Goal: Information Seeking & Learning: Learn about a topic

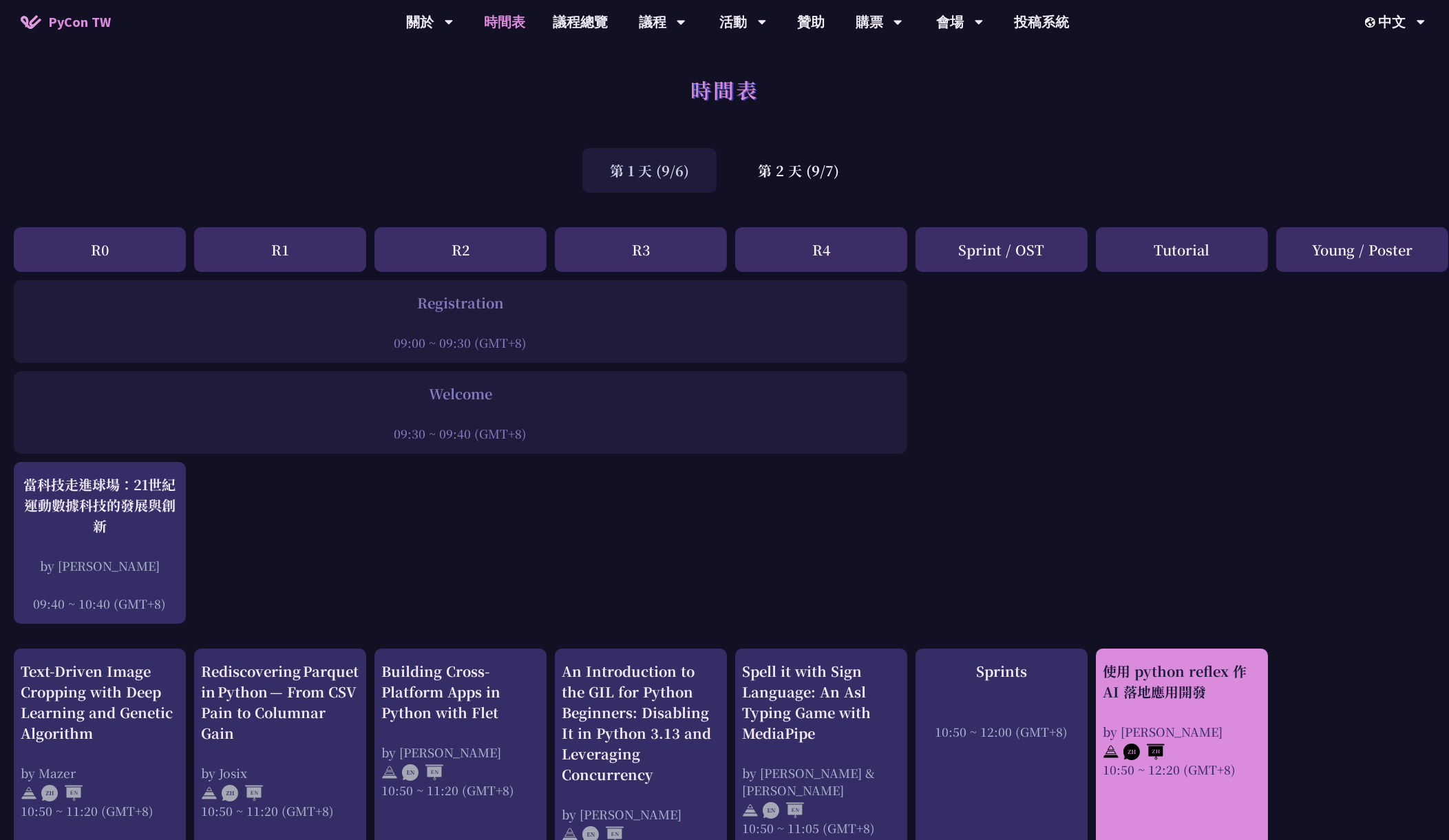
click at [1204, 744] on div at bounding box center [1182, 750] width 159 height 21
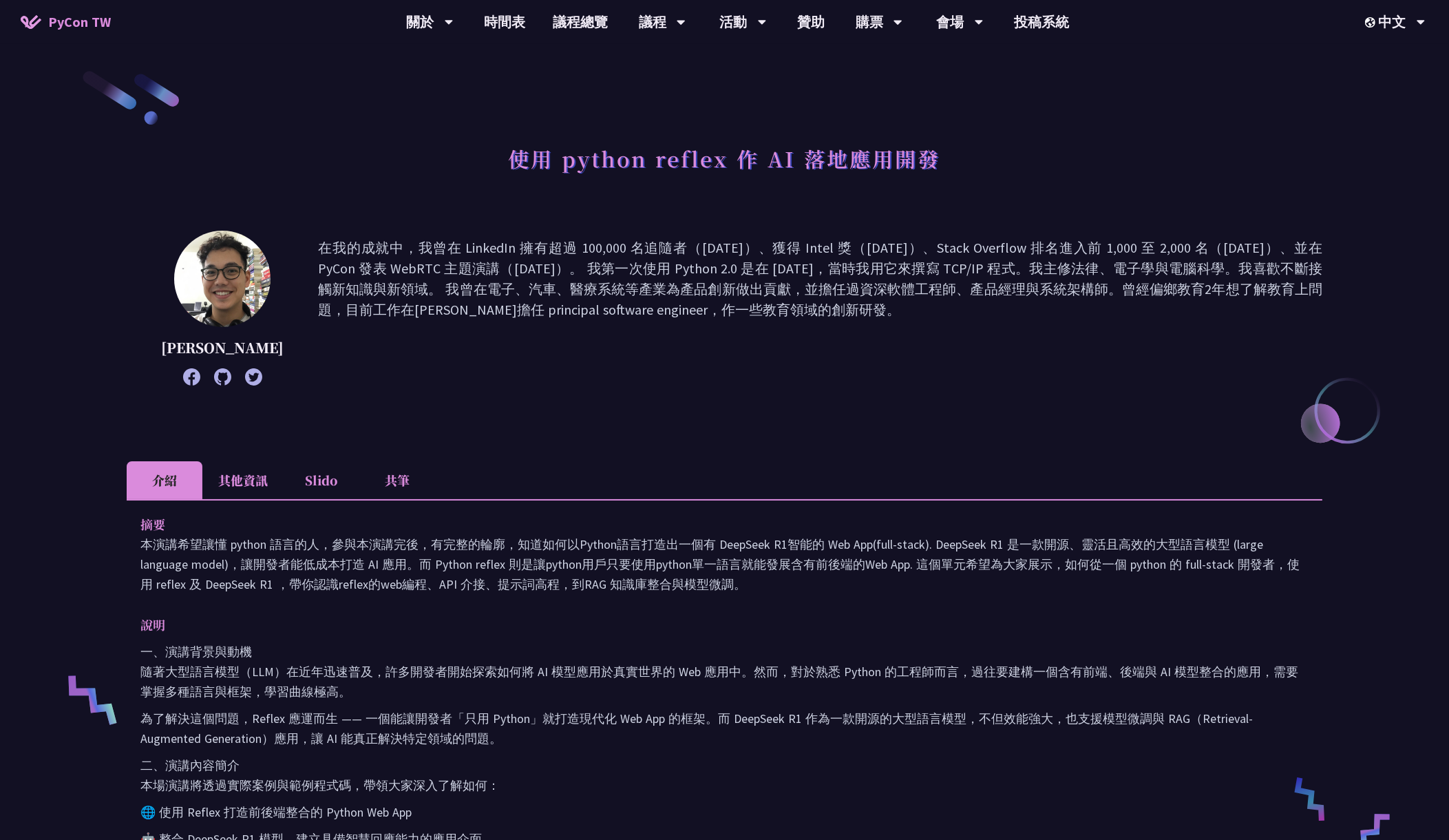
click at [367, 483] on li "共筆" at bounding box center [396, 480] width 76 height 38
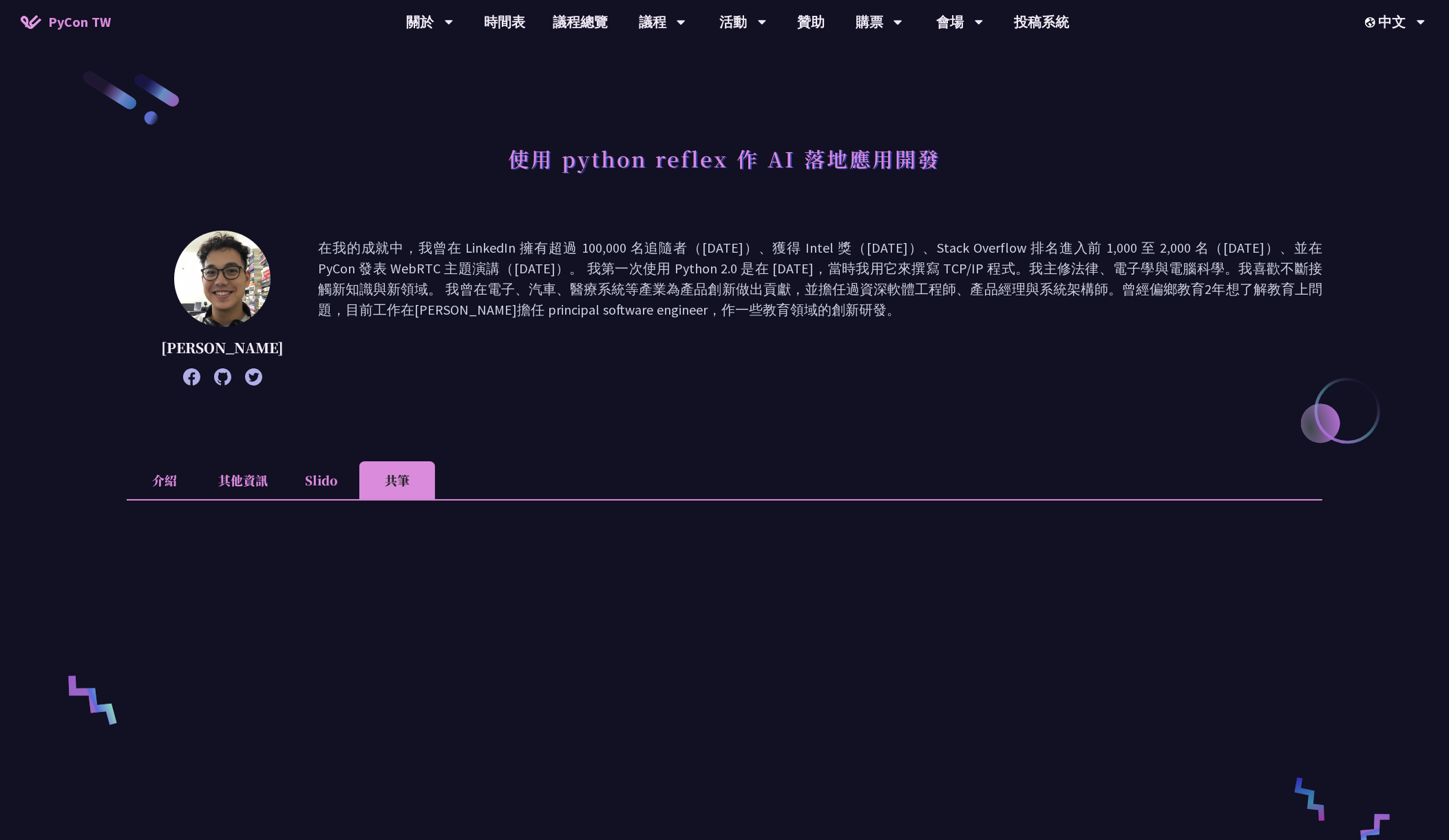
click at [311, 486] on li "Slido" at bounding box center [321, 480] width 76 height 38
click at [230, 485] on li "其他資訊" at bounding box center [242, 480] width 81 height 38
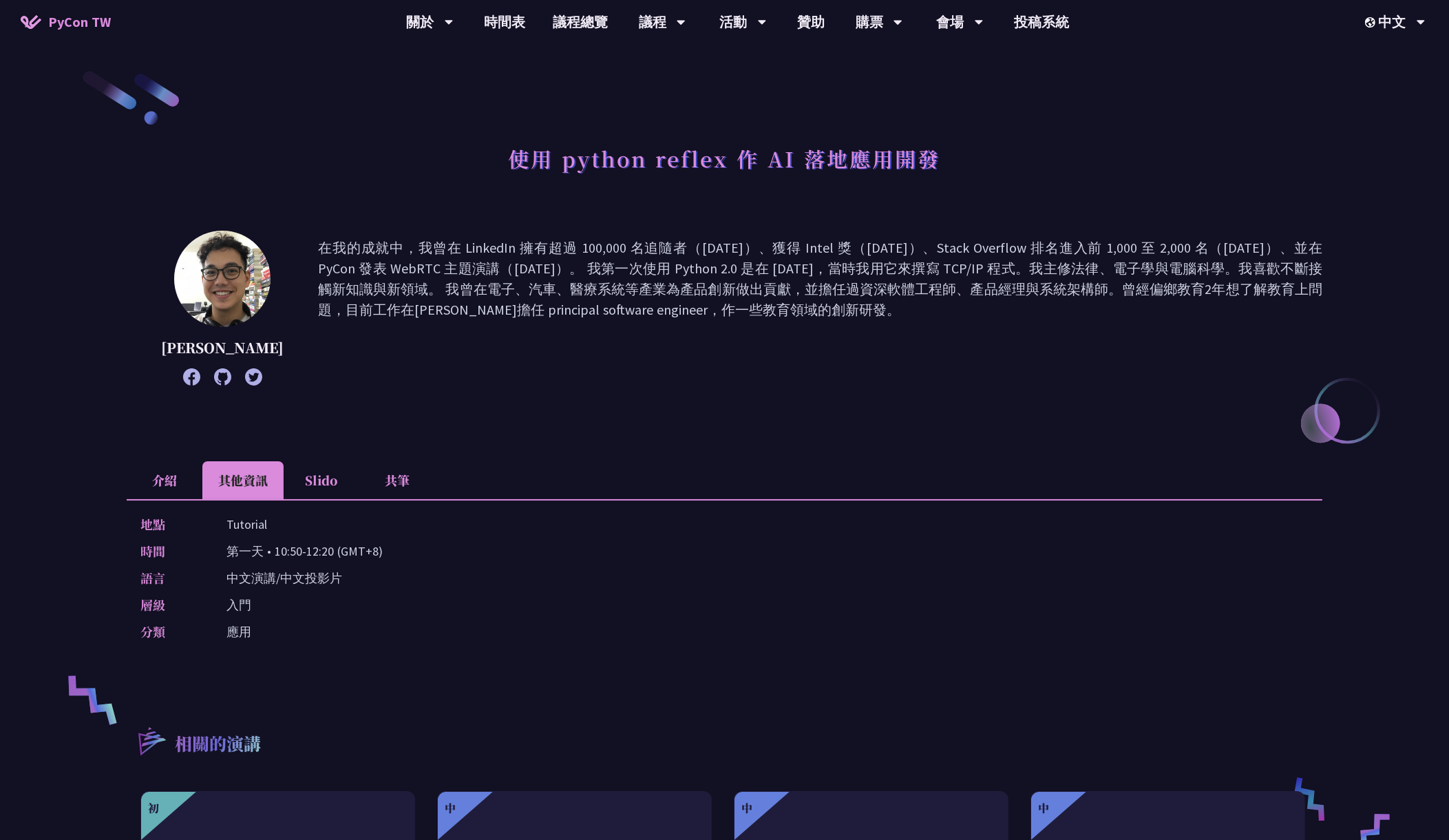
click at [149, 478] on li "介紹" at bounding box center [164, 480] width 76 height 38
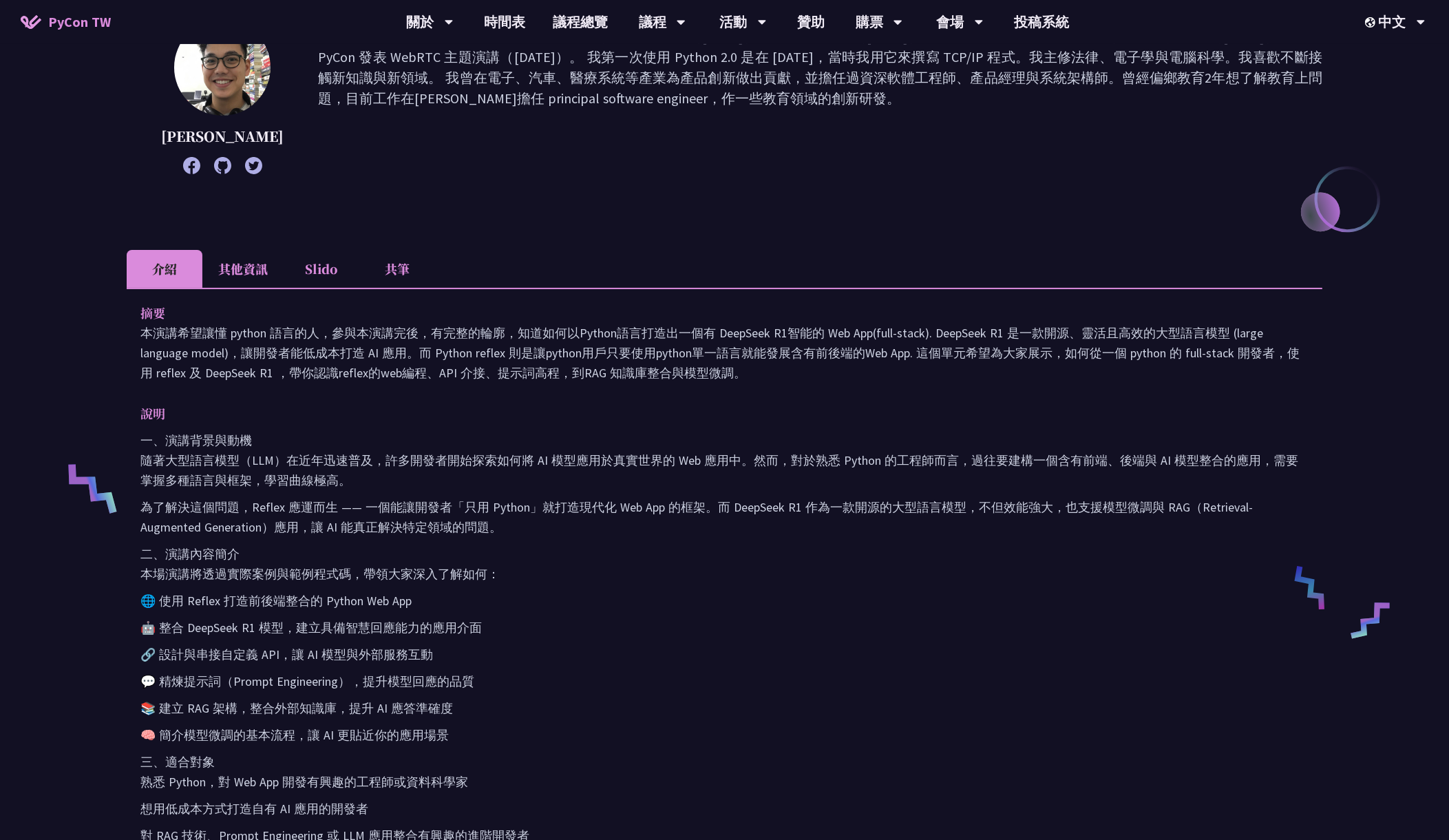
scroll to position [199, 0]
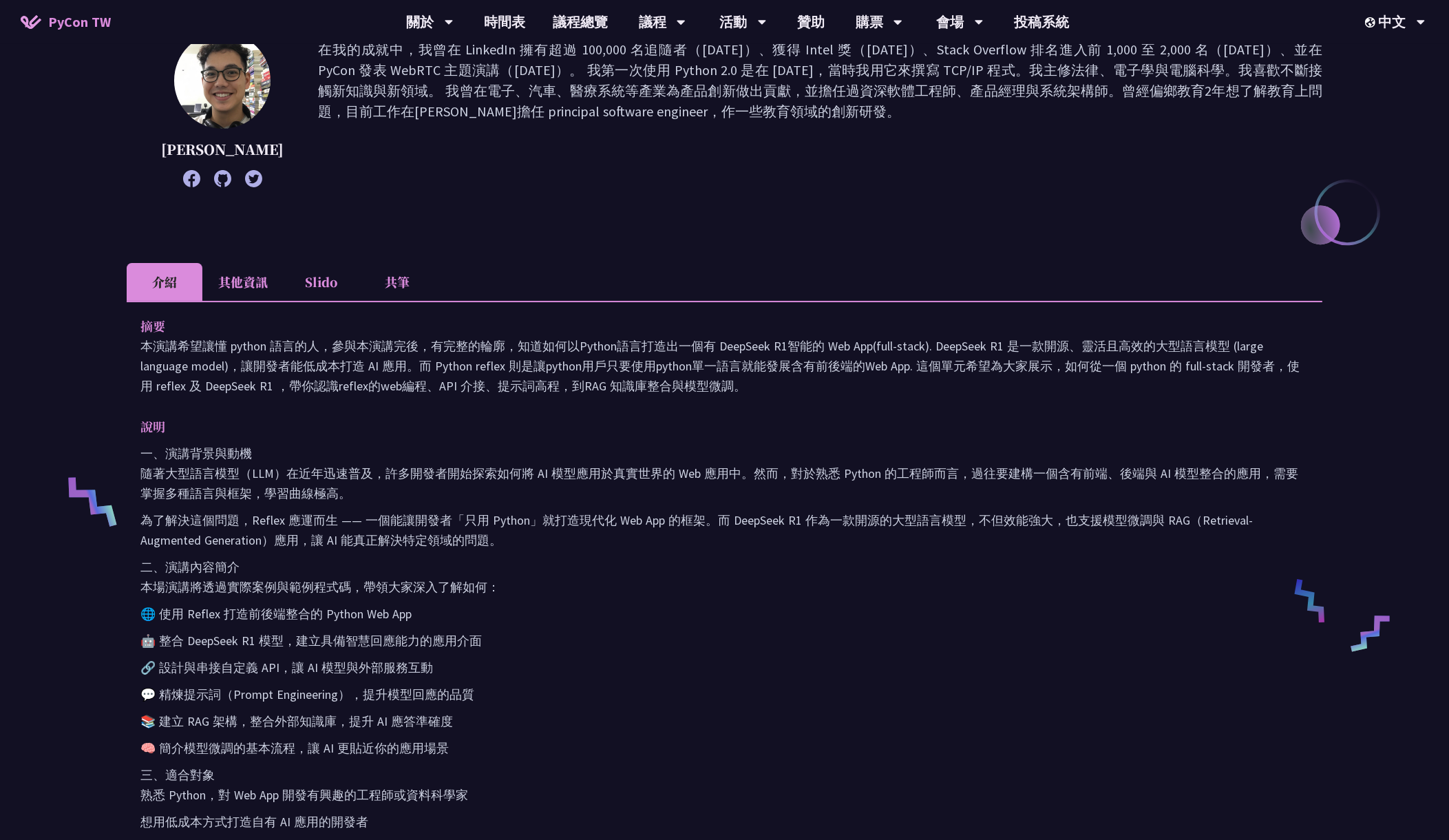
click at [267, 274] on li "其他資訊" at bounding box center [242, 282] width 81 height 38
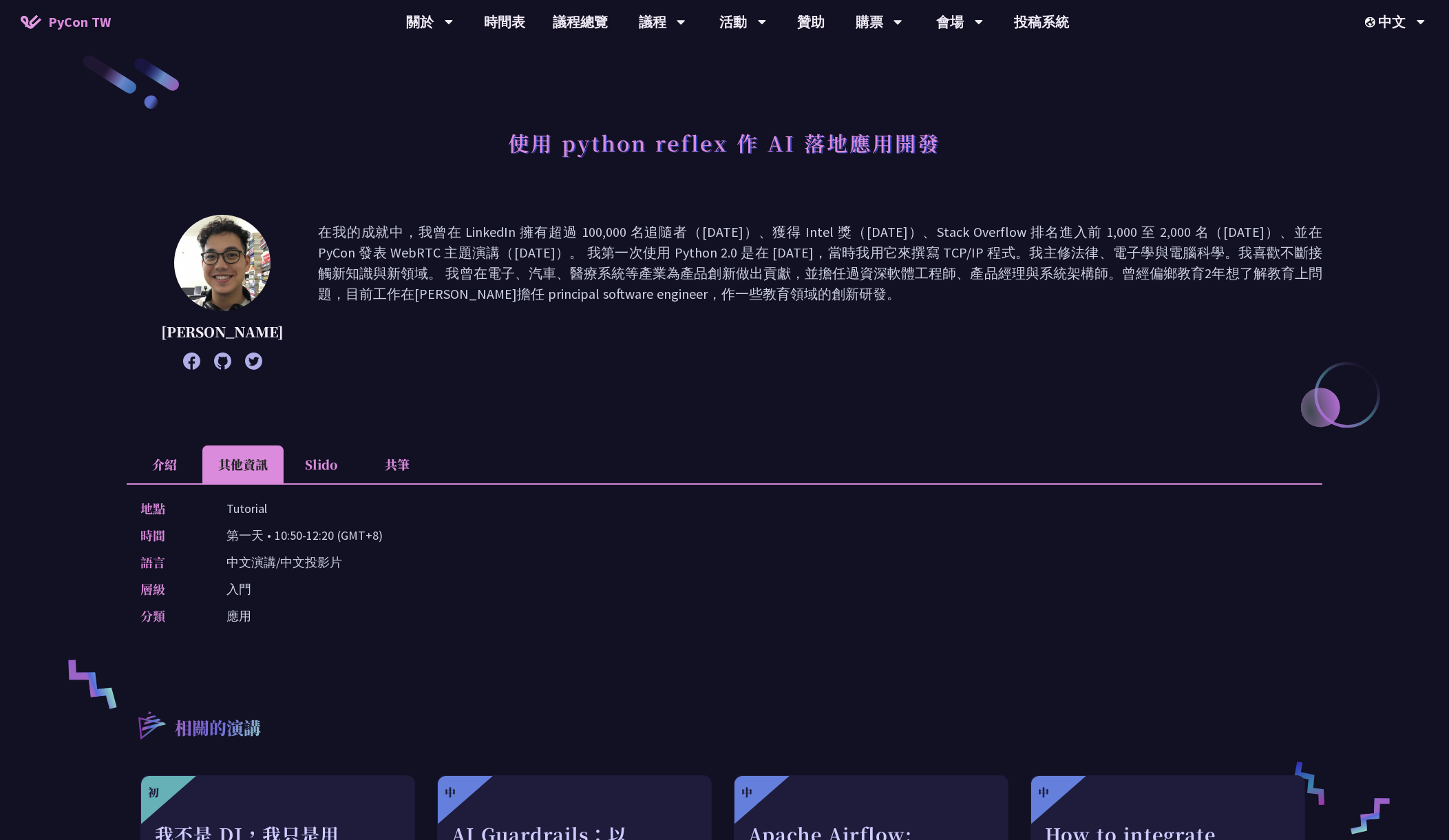
scroll to position [0, 0]
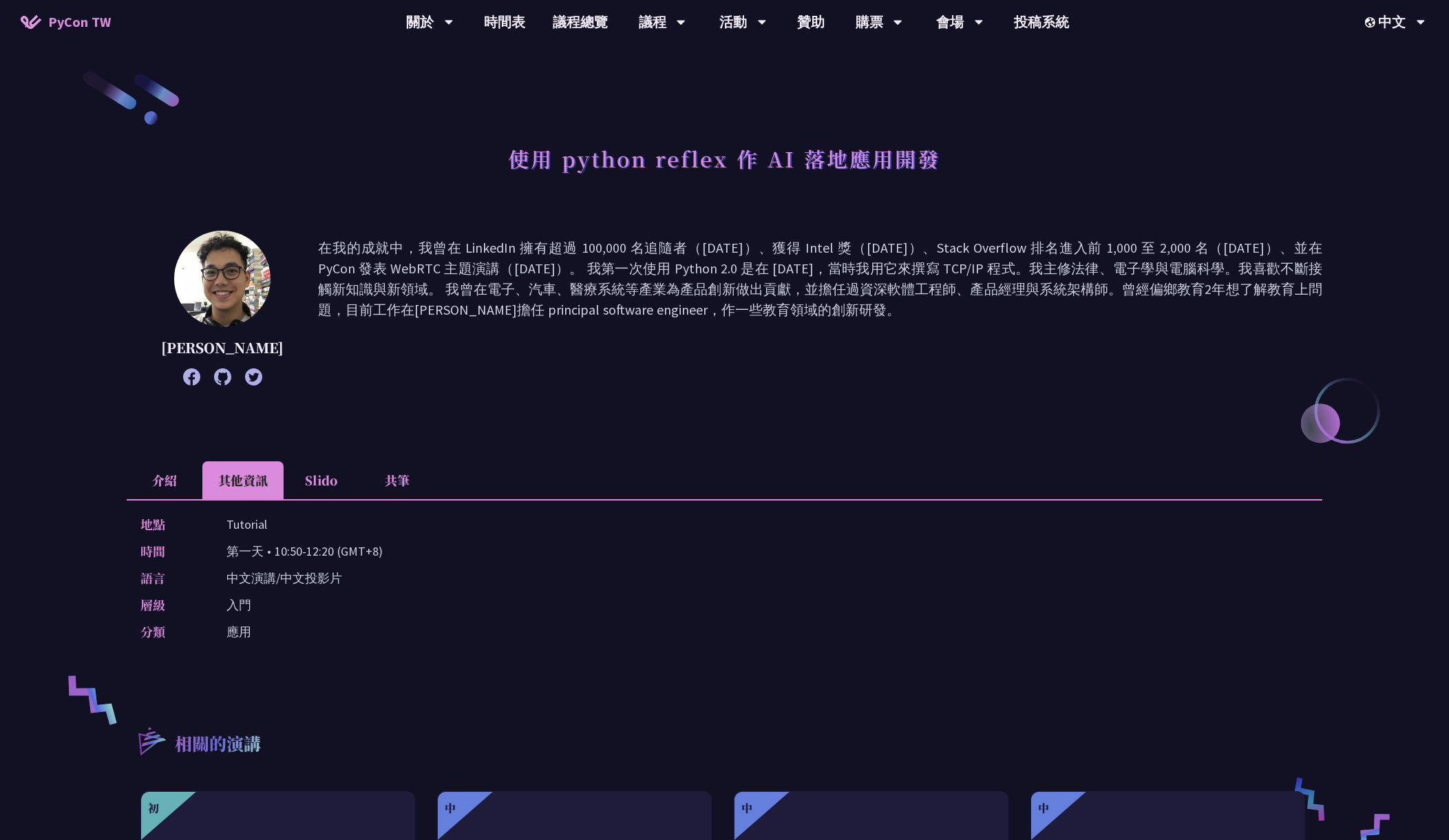
click at [345, 472] on li "Slido" at bounding box center [321, 480] width 76 height 38
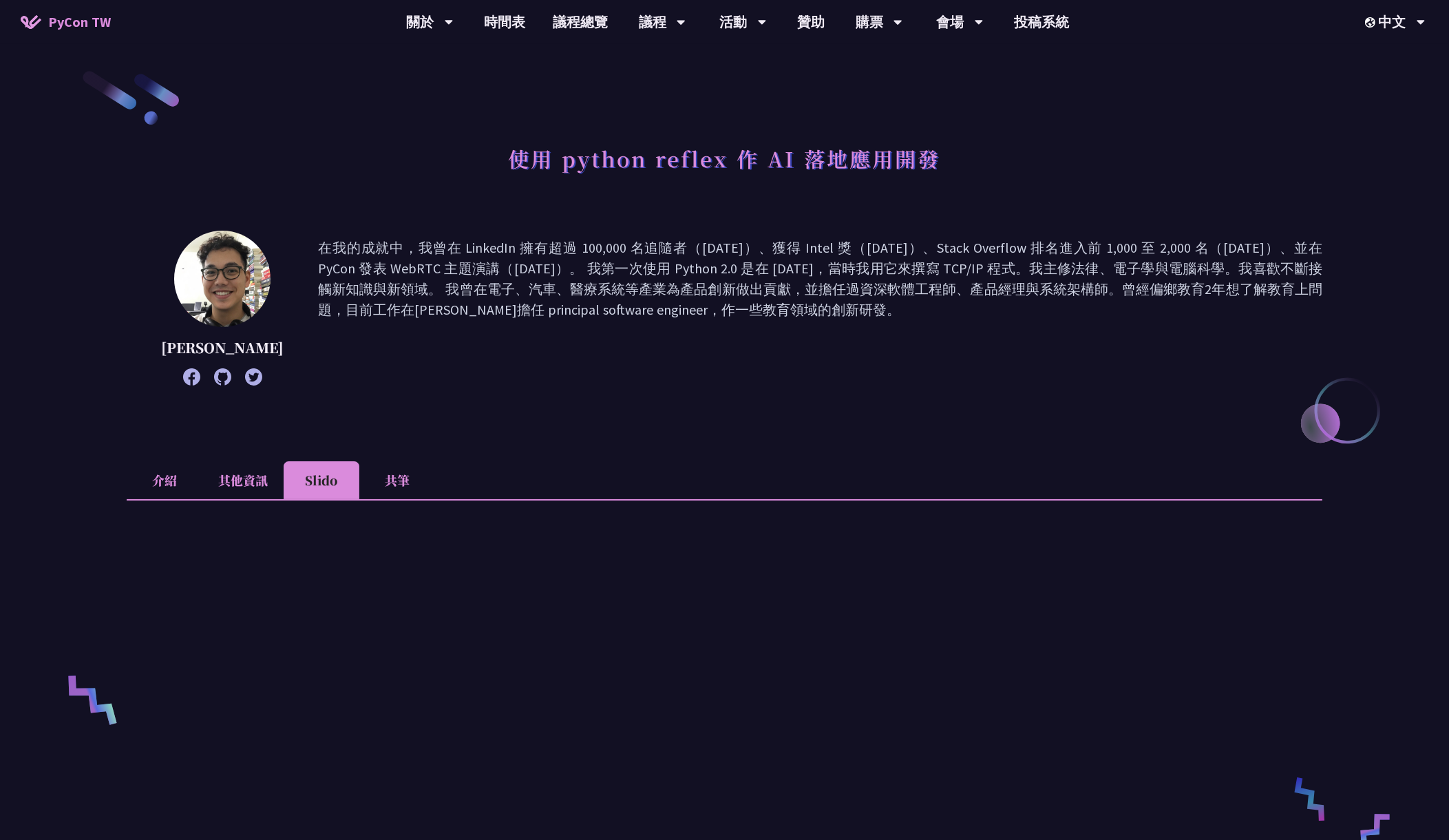
click at [391, 477] on li "共筆" at bounding box center [396, 480] width 76 height 38
